Goal: Task Accomplishment & Management: Use online tool/utility

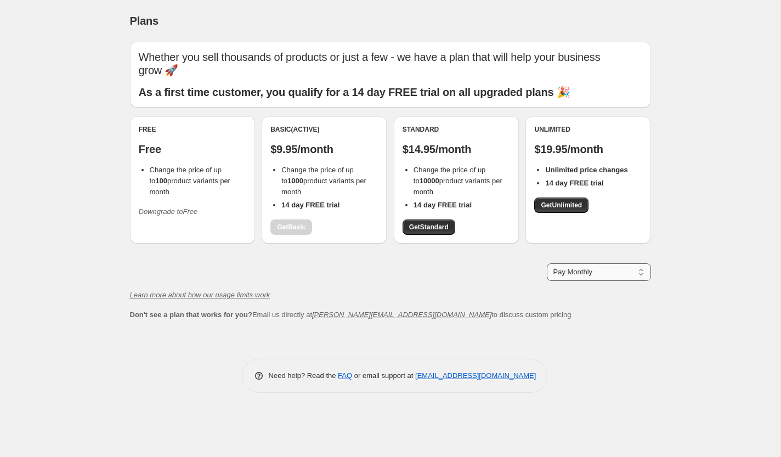
click at [605, 265] on select "Pay Monthly Pay Yearly (Save 16%)" at bounding box center [598, 272] width 104 height 18
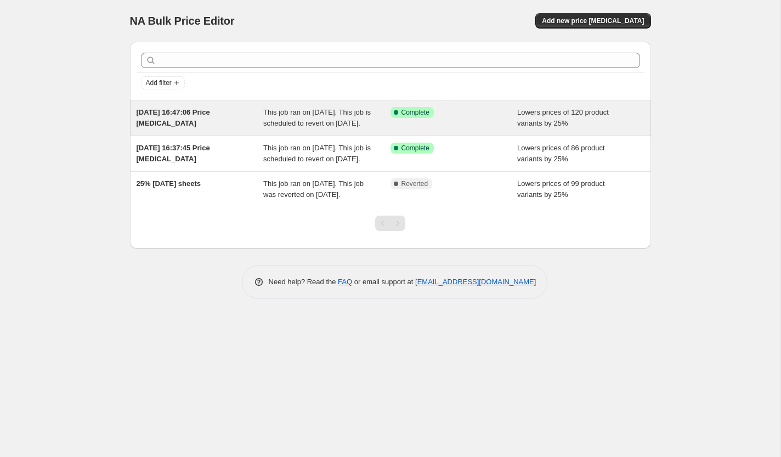
click at [382, 127] on div "This job ran on [DATE]. This job is scheduled to revert on [DATE]." at bounding box center [326, 118] width 127 height 22
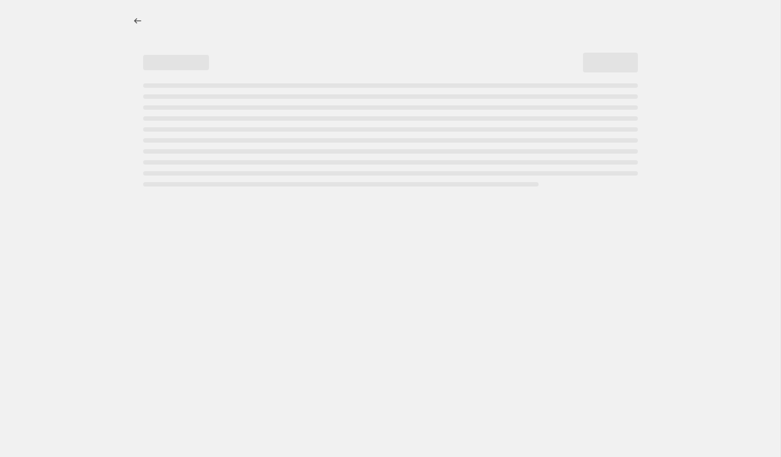
select select "percentage"
select select "collection"
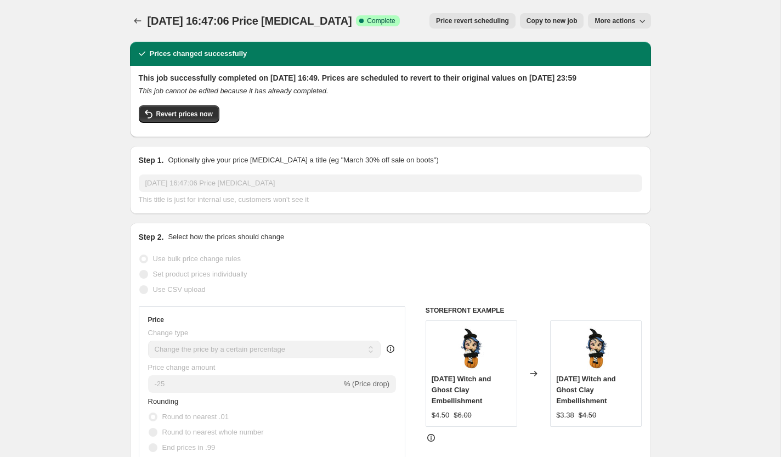
click at [625, 20] on span "More actions" at bounding box center [614, 20] width 41 height 9
drag, startPoint x: 710, startPoint y: 42, endPoint x: 699, endPoint y: 8, distance: 35.5
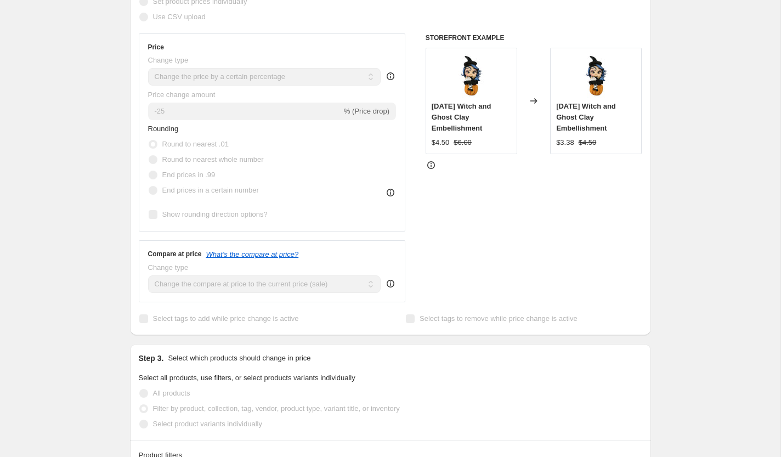
scroll to position [305, 0]
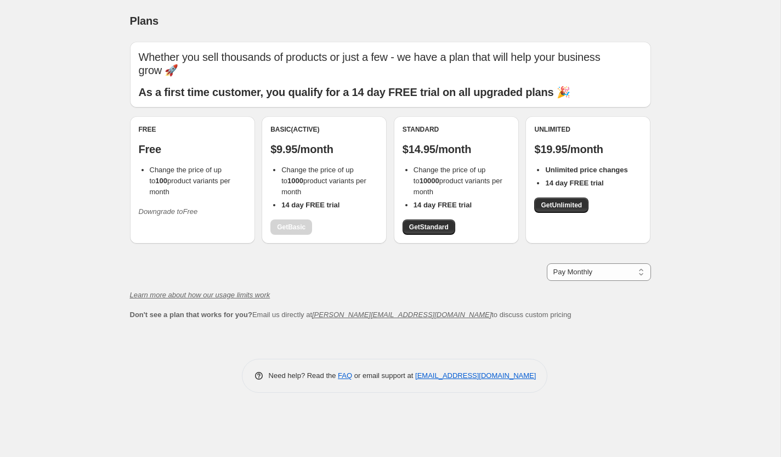
click at [316, 164] on li "Change the price of up to 1000 product variants per month" at bounding box center [329, 180] width 96 height 33
click at [317, 166] on span "Change the price of up to 1000 product variants per month" at bounding box center [323, 181] width 85 height 30
click at [311, 201] on b "14 day FREE trial" at bounding box center [310, 205] width 58 height 8
click at [314, 201] on b "14 day FREE trial" at bounding box center [310, 205] width 58 height 8
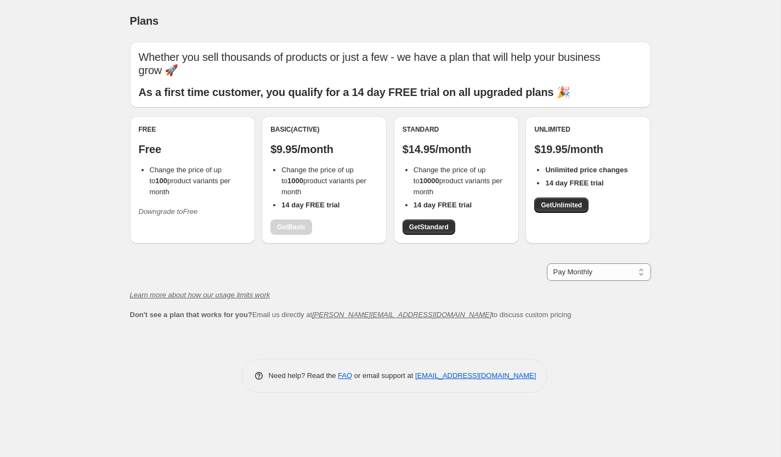
click at [197, 146] on div "Free Free Change the price of up to 100 product variants per month Downgrade to…" at bounding box center [192, 172] width 107 height 95
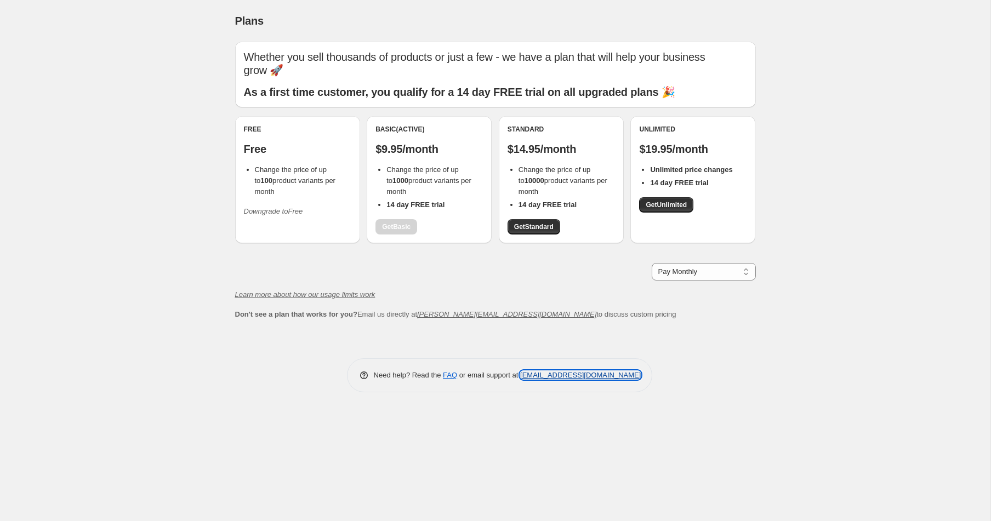
click at [601, 371] on link "[EMAIL_ADDRESS][DOMAIN_NAME]" at bounding box center [580, 375] width 121 height 8
